Goal: Information Seeking & Learning: Learn about a topic

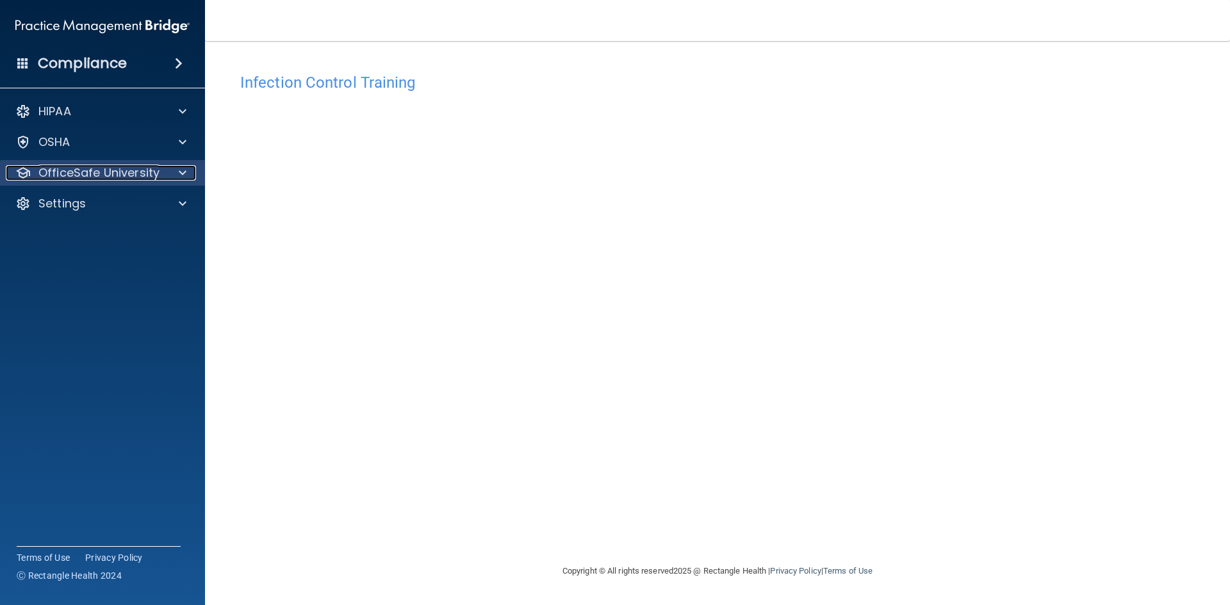
click at [81, 168] on p "OfficeSafe University" at bounding box center [98, 172] width 121 height 15
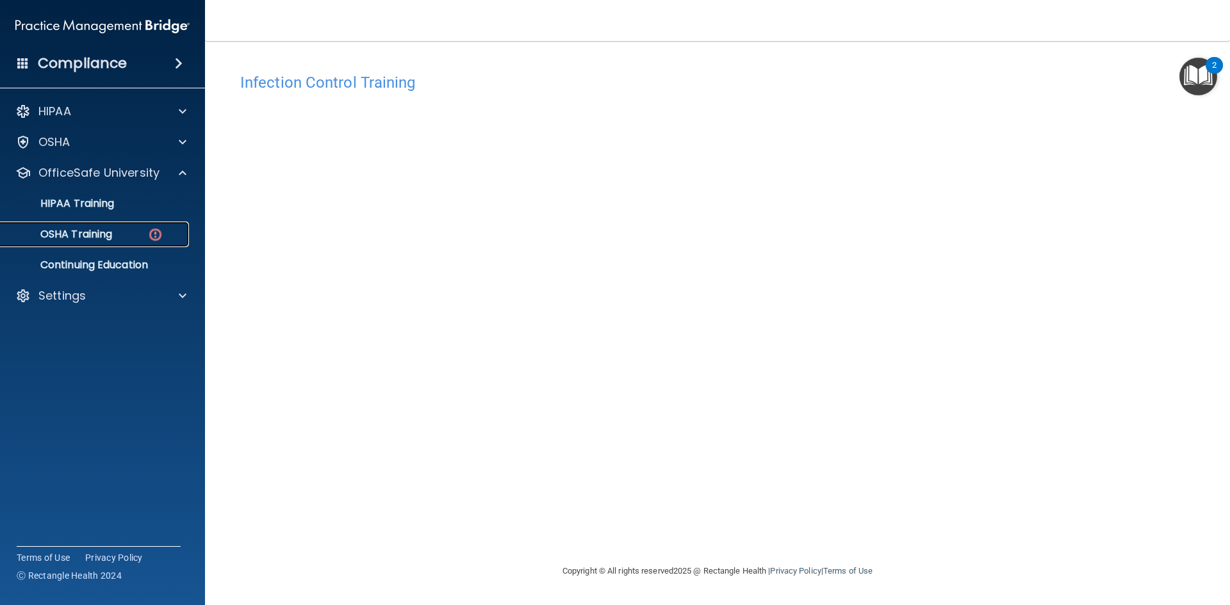
click at [93, 228] on p "OSHA Training" at bounding box center [60, 234] width 104 height 13
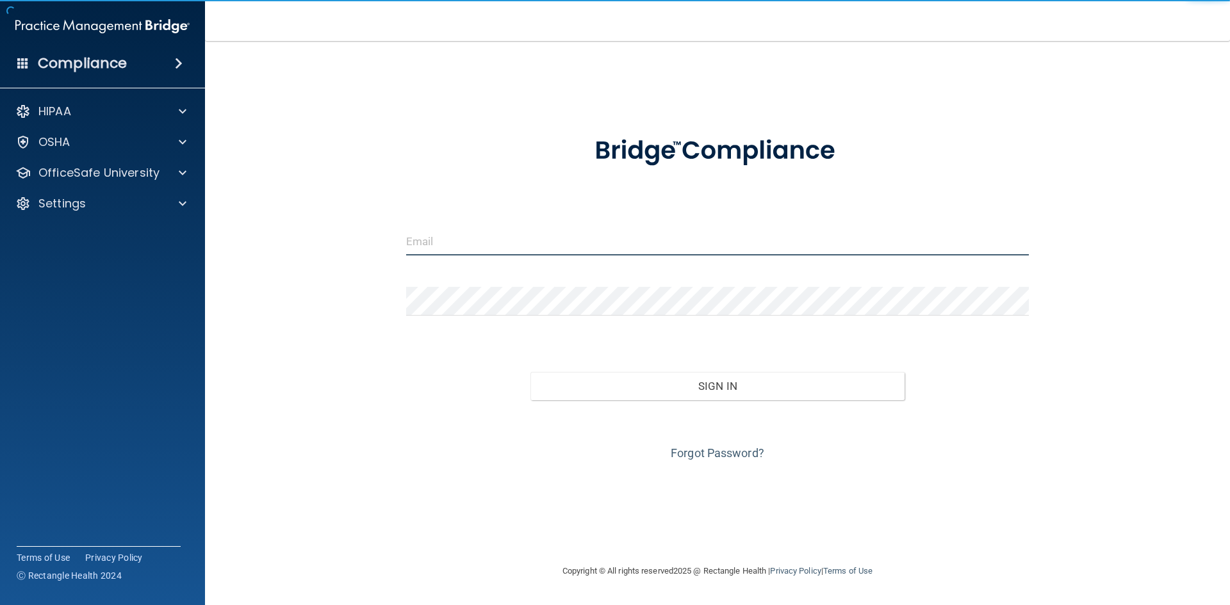
click at [429, 238] on input "email" at bounding box center [717, 241] width 623 height 29
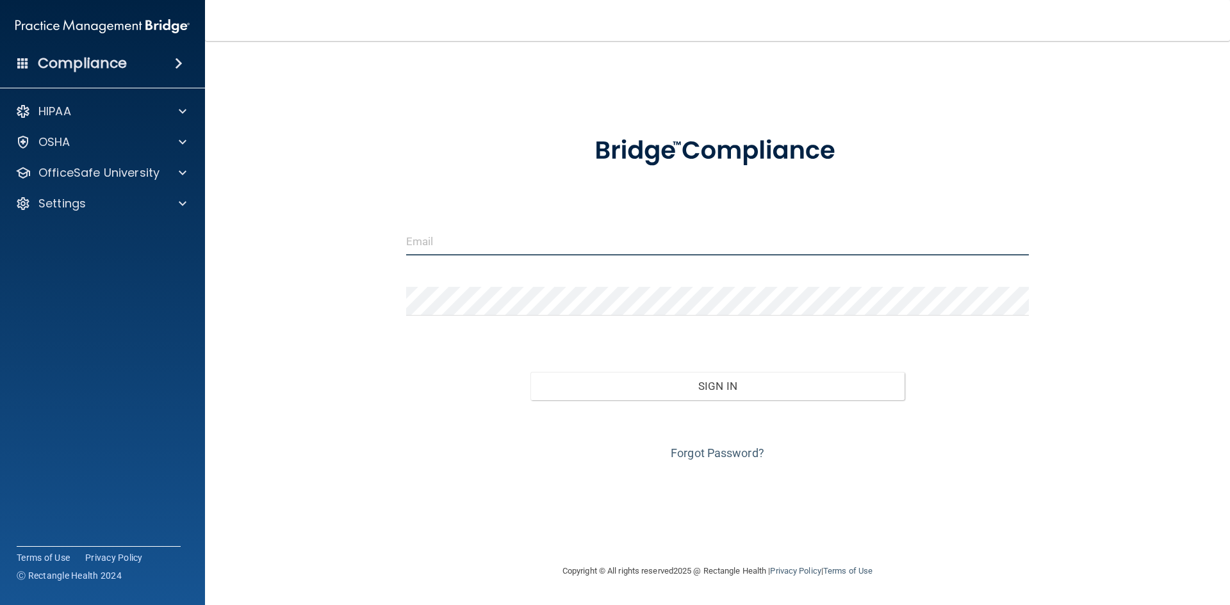
type input "[EMAIL_ADDRESS][DOMAIN_NAME]"
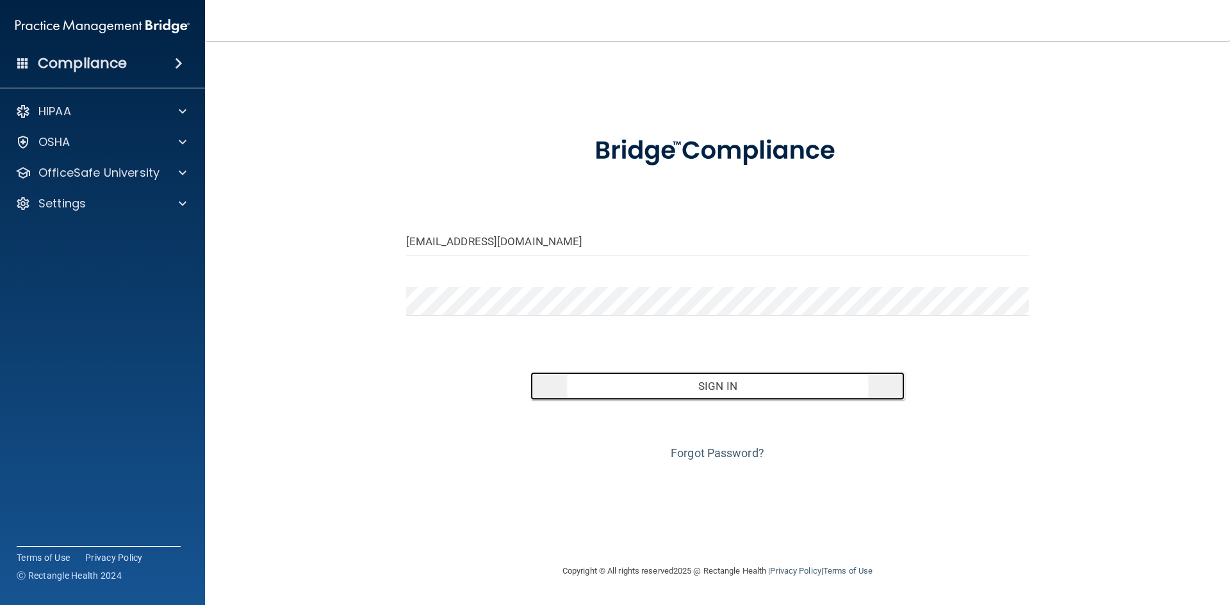
click at [675, 391] on button "Sign In" at bounding box center [717, 386] width 374 height 28
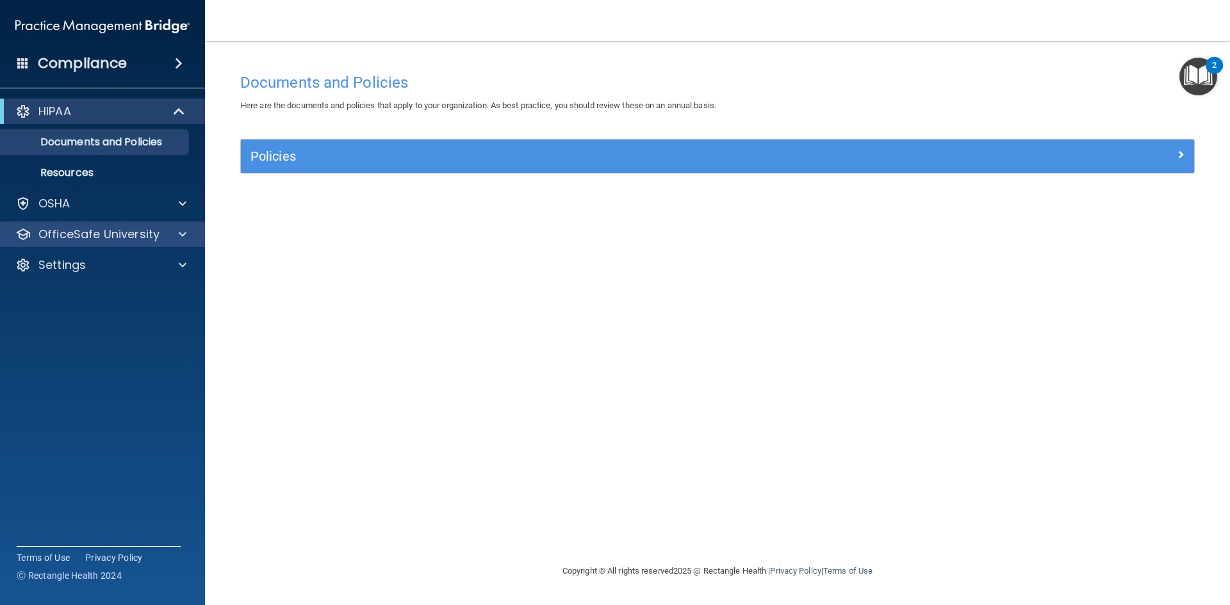
click at [153, 225] on div "OfficeSafe University" at bounding box center [103, 235] width 206 height 26
click at [190, 229] on div at bounding box center [181, 234] width 32 height 15
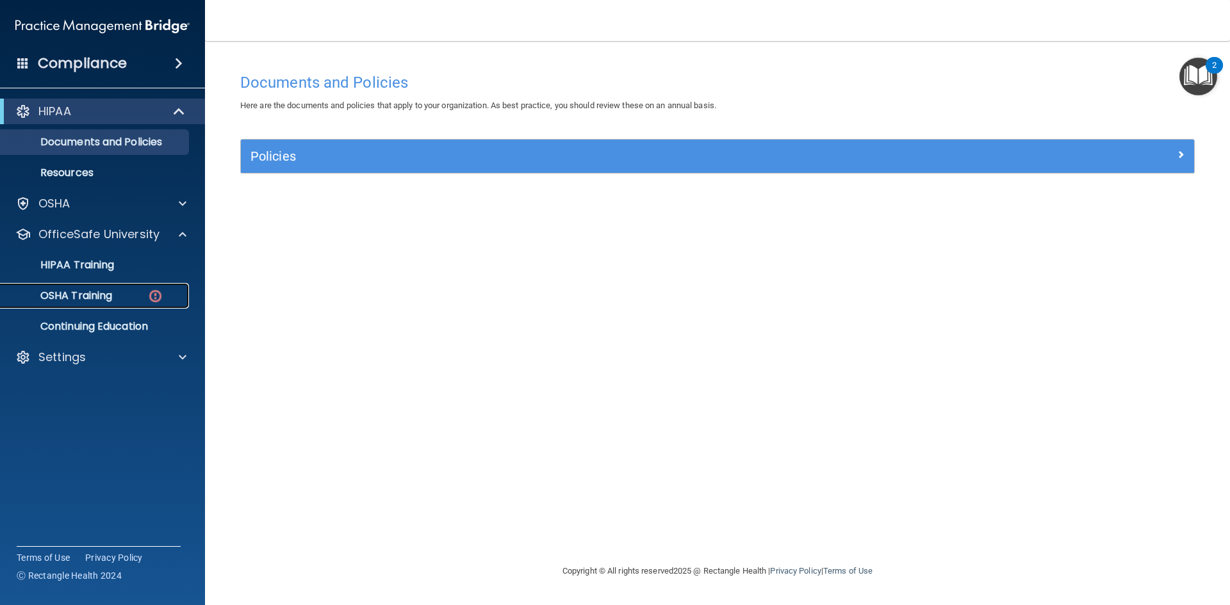
click at [96, 294] on p "OSHA Training" at bounding box center [60, 296] width 104 height 13
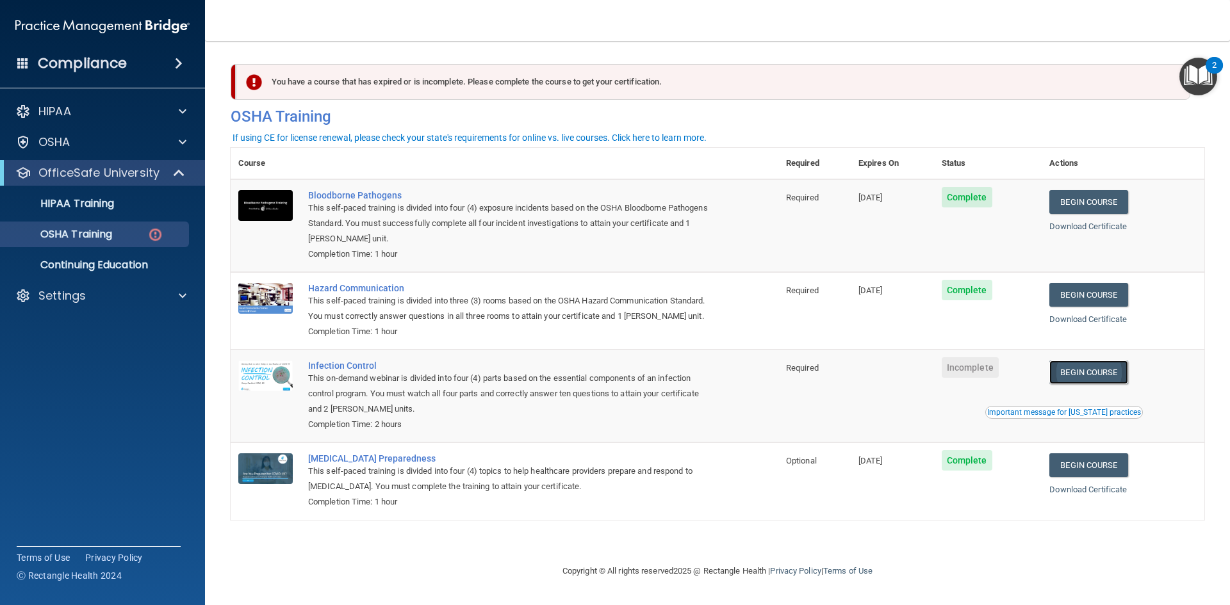
click at [1097, 367] on link "Begin Course" at bounding box center [1088, 373] width 78 height 24
